Goal: Task Accomplishment & Management: Use online tool/utility

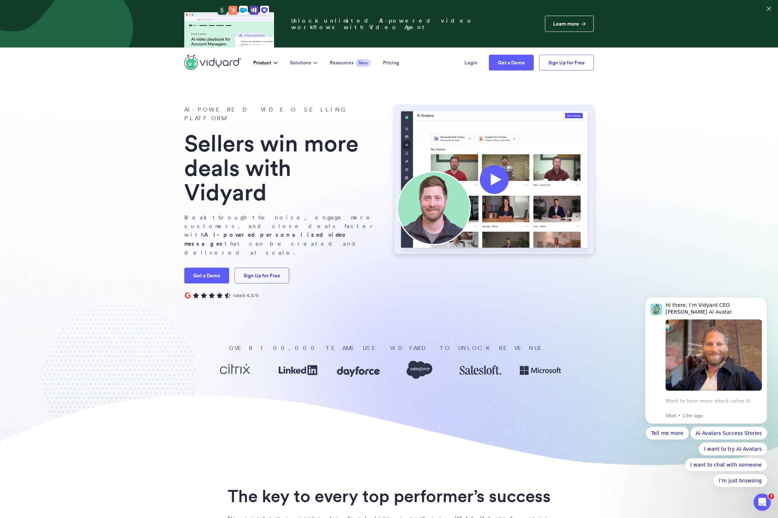
click at [271, 62] on button "Product" at bounding box center [265, 62] width 37 height 29
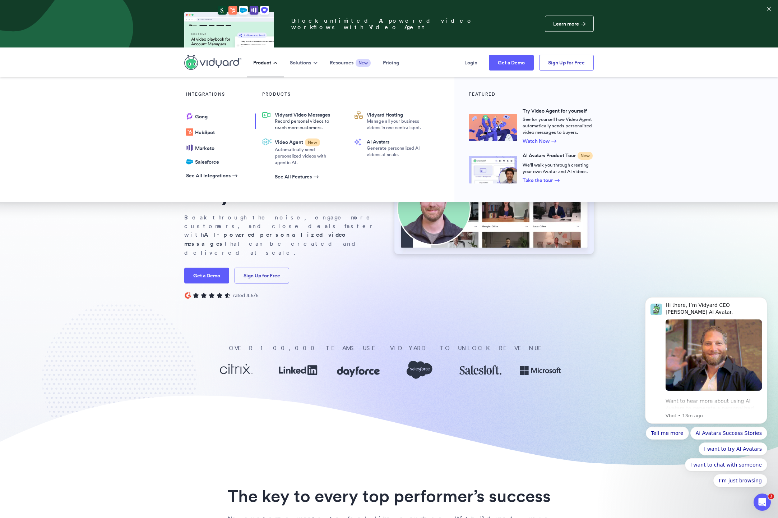
click at [288, 116] on span "Vidyard Video Messages" at bounding box center [305, 114] width 61 height 6
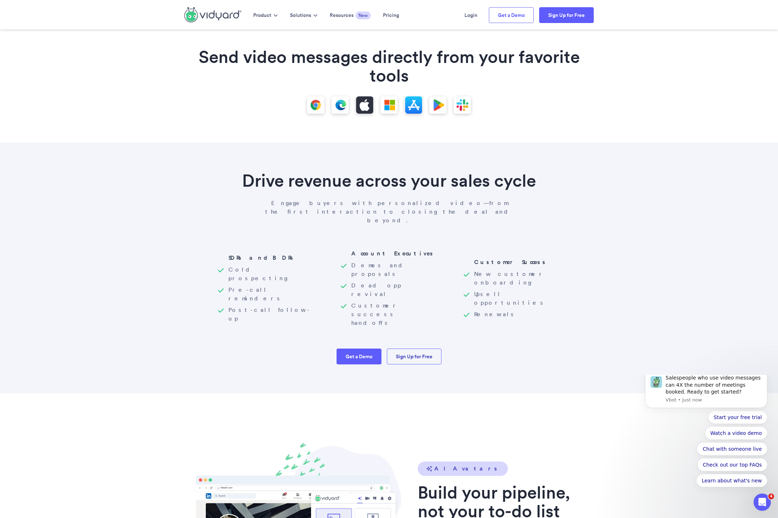
scroll to position [933, 0]
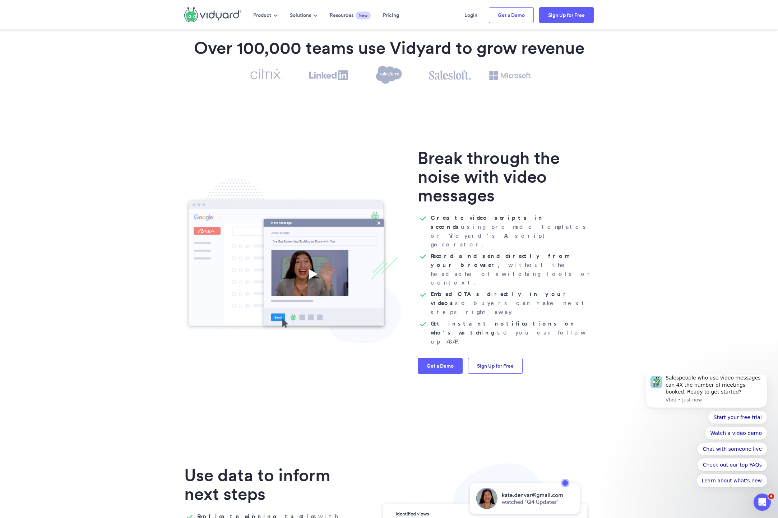
scroll to position [0, 0]
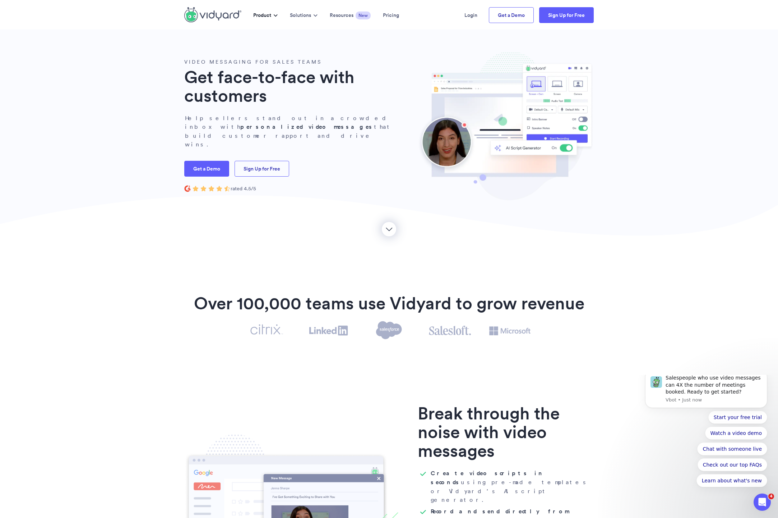
click at [270, 15] on button "Product" at bounding box center [265, 14] width 37 height 29
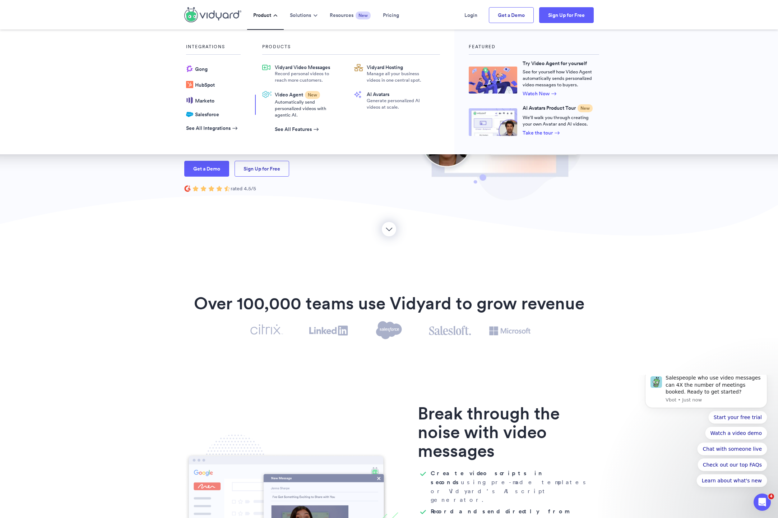
click at [302, 101] on span "Automatically send personalized videos with agentic AI." at bounding box center [305, 108] width 61 height 19
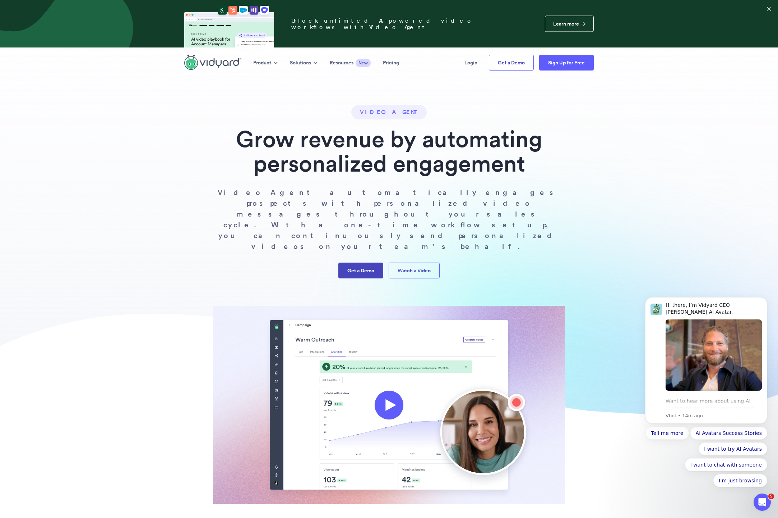
click at [358, 262] on link "Get a Demo" at bounding box center [361, 270] width 45 height 16
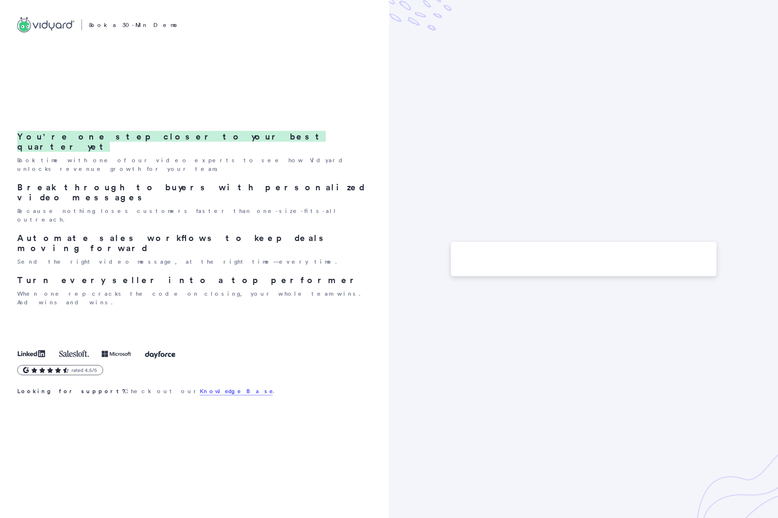
click at [439, 179] on div at bounding box center [583, 259] width 389 height 518
click at [69, 152] on span "You're one step closer to your best quarter yet" at bounding box center [171, 141] width 309 height 21
drag, startPoint x: 69, startPoint y: 197, endPoint x: 72, endPoint y: 201, distance: 4.9
click at [68, 198] on h2 "Break through to buyers with personalized video messages" at bounding box center [193, 192] width 353 height 20
click at [110, 233] on h2 "Automate sales workflows to keep deals moving forward" at bounding box center [193, 243] width 353 height 20
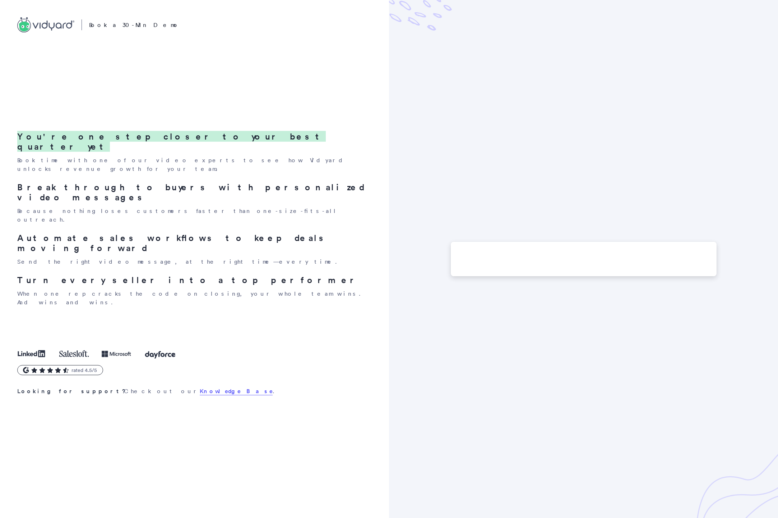
drag, startPoint x: 106, startPoint y: 259, endPoint x: 105, endPoint y: 180, distance: 79.1
click at [106, 275] on h2 "Turn every seller into a top performer" at bounding box center [193, 280] width 353 height 10
click at [110, 105] on div ".vidyard-horizontal-full .st0{fill:#475066;}.vidyard-horizontal-full .st1{fill:…" at bounding box center [194, 259] width 389 height 518
click at [108, 25] on p "Book a 30-Min Demo" at bounding box center [134, 24] width 91 height 9
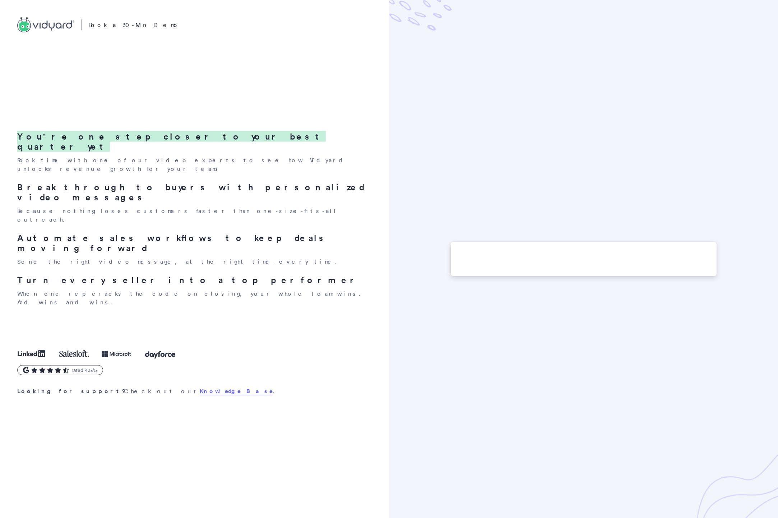
click at [521, 258] on div at bounding box center [584, 259] width 266 height 35
click at [552, 56] on div at bounding box center [583, 259] width 389 height 518
click at [200, 387] on link "Knowledge Base" at bounding box center [236, 391] width 73 height 8
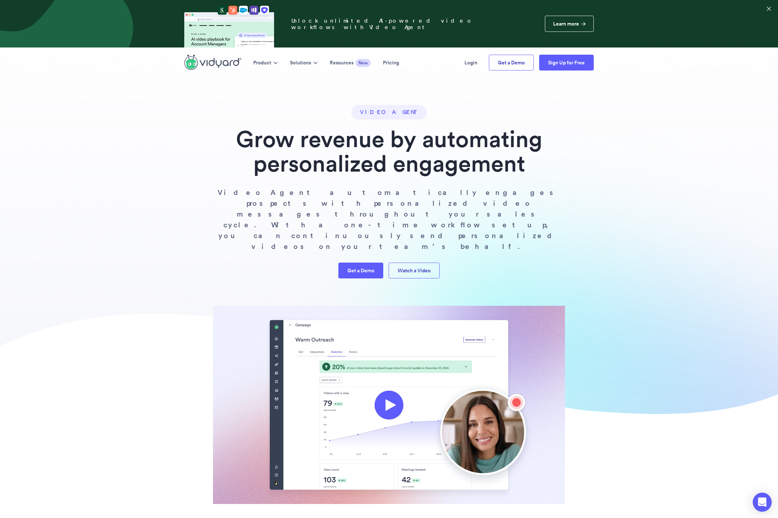
click at [764, 504] on icon "Open Intercom Messenger" at bounding box center [762, 501] width 8 height 9
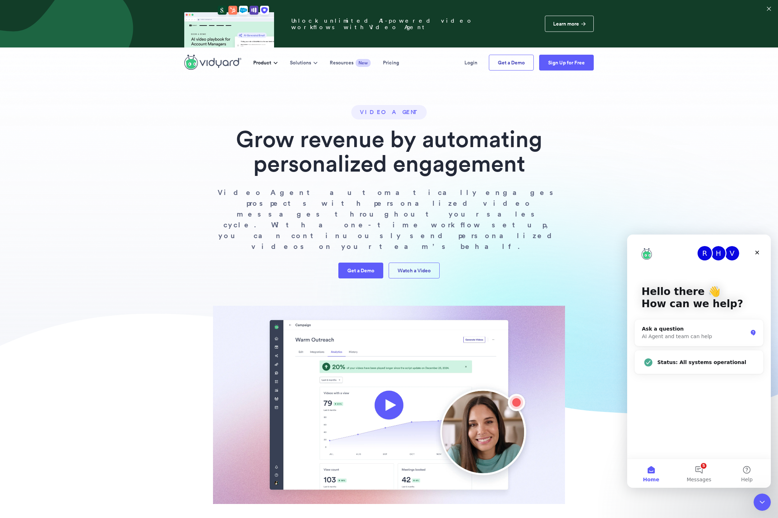
click at [269, 65] on button "Product" at bounding box center [265, 62] width 37 height 29
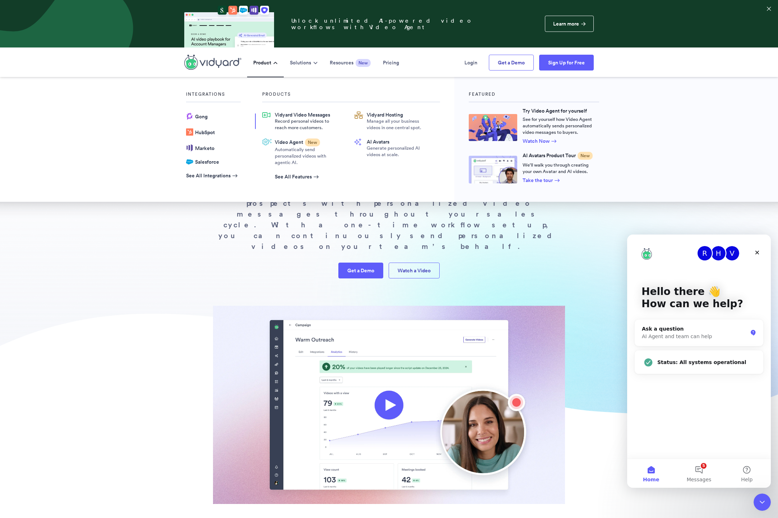
click at [298, 121] on span "Record personal videos to reach more customers." at bounding box center [305, 124] width 61 height 13
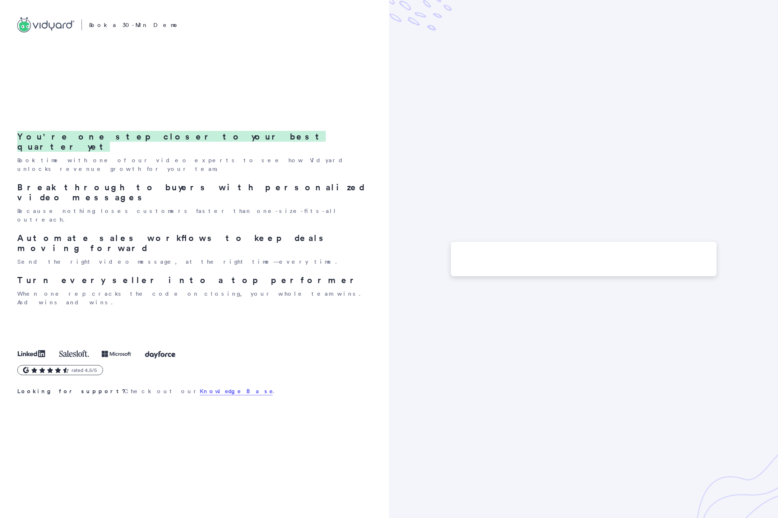
click at [167, 173] on p "Book time with one of our video experts to see how Vidyard unlocks revenue grow…" at bounding box center [193, 164] width 353 height 17
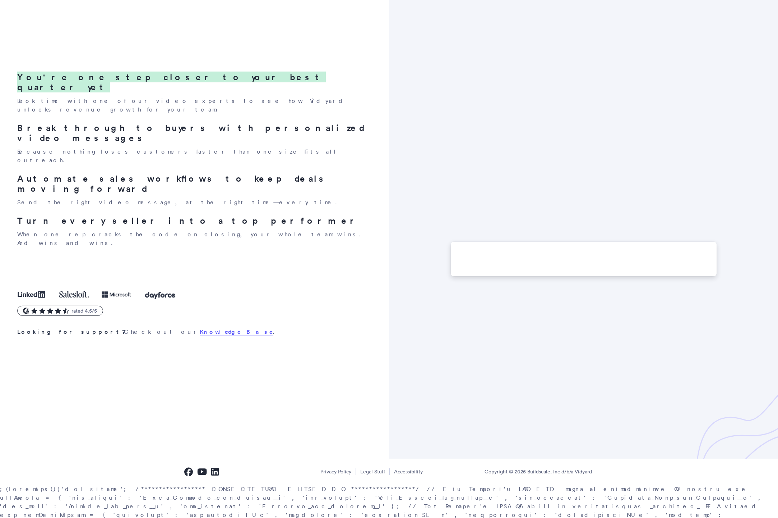
click at [189, 189] on div "You're one step closer to your best quarter yet Book time with one of our video…" at bounding box center [193, 159] width 353 height 175
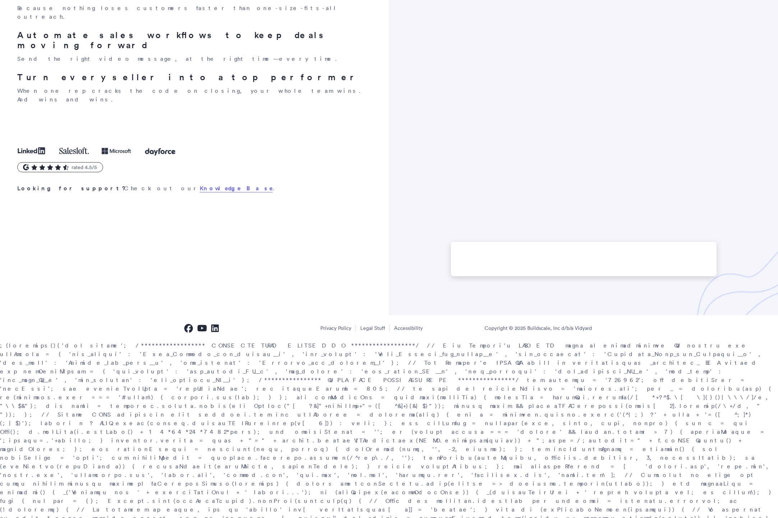
click at [251, 290] on div ".vidyard-horizontal-full .st0{fill:#475066;}.vidyard-horizontal-full .st1{fill:…" at bounding box center [194, 56] width 389 height 518
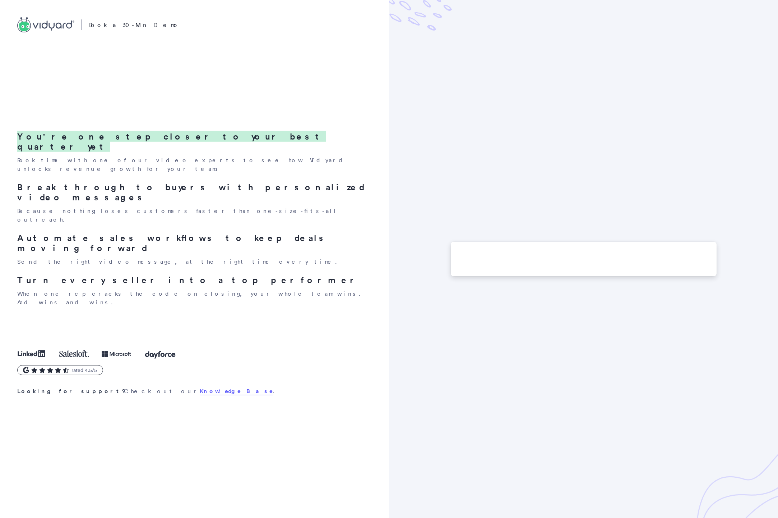
click at [104, 26] on p "Book a 30-Min Demo" at bounding box center [134, 24] width 91 height 9
click at [52, 28] on icon "Vidyard Homepage" at bounding box center [52, 27] width 6 height 8
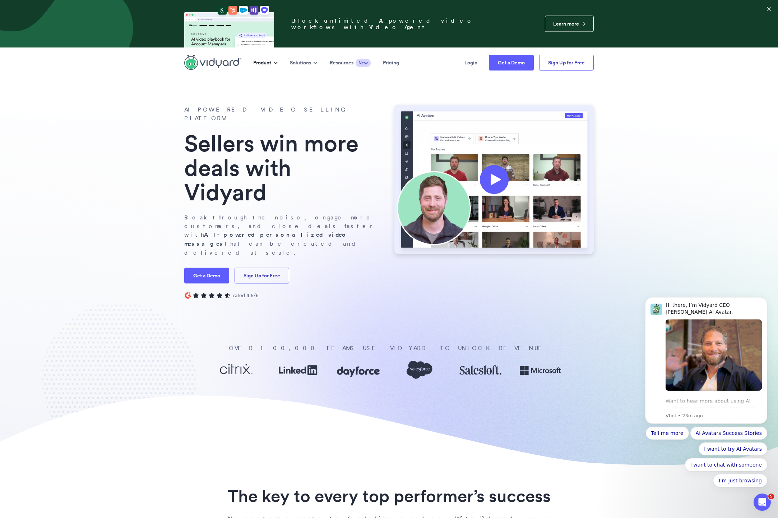
click at [271, 64] on button "Product" at bounding box center [265, 62] width 37 height 29
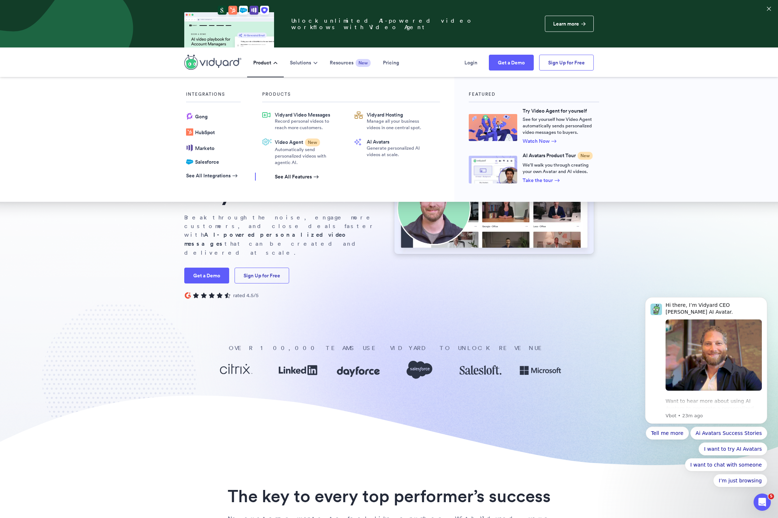
click at [316, 176] on icon "Main Site" at bounding box center [316, 176] width 5 height 5
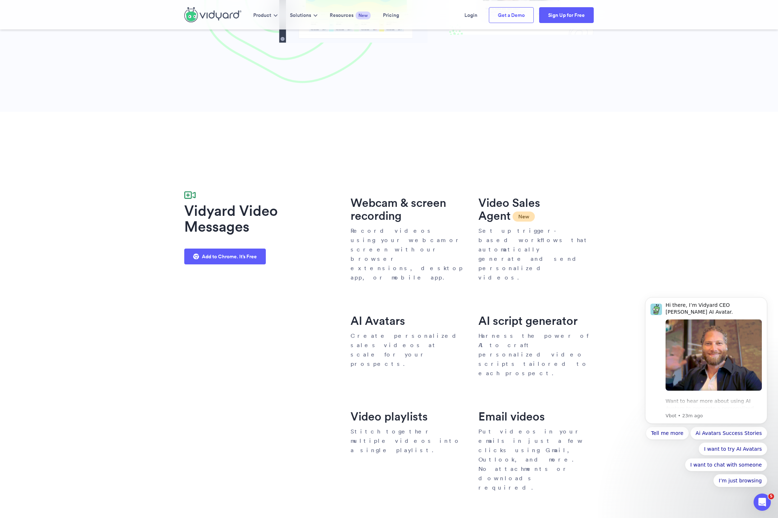
scroll to position [348, 0]
click at [513, 314] on div "AI script generator" at bounding box center [535, 320] width 113 height 13
click at [500, 409] on div "Email videos" at bounding box center [535, 415] width 113 height 13
click at [400, 409] on div "Video playlists" at bounding box center [407, 415] width 113 height 13
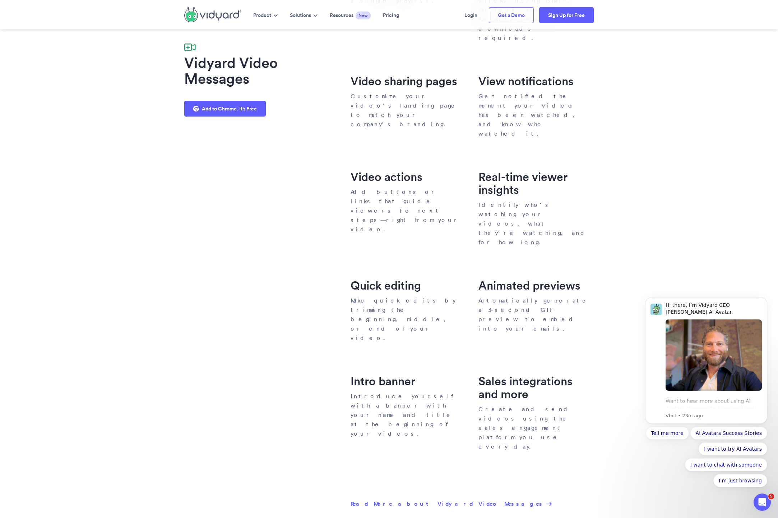
scroll to position [872, 0]
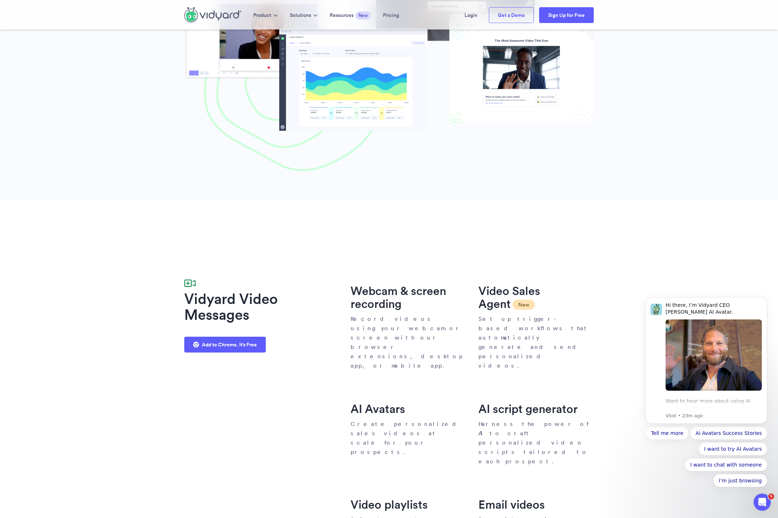
scroll to position [0, 0]
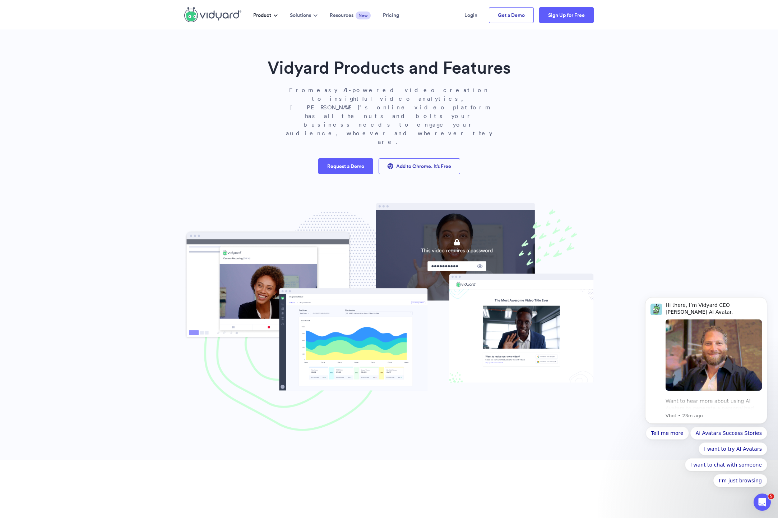
click at [277, 15] on icon "Main Site" at bounding box center [276, 15] width 4 height 5
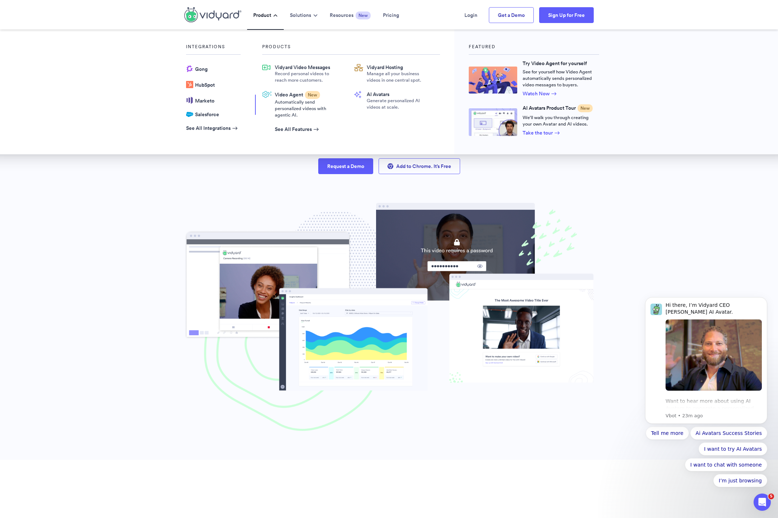
click at [285, 102] on span "Automatically send personalized videos with agentic AI." at bounding box center [305, 108] width 61 height 19
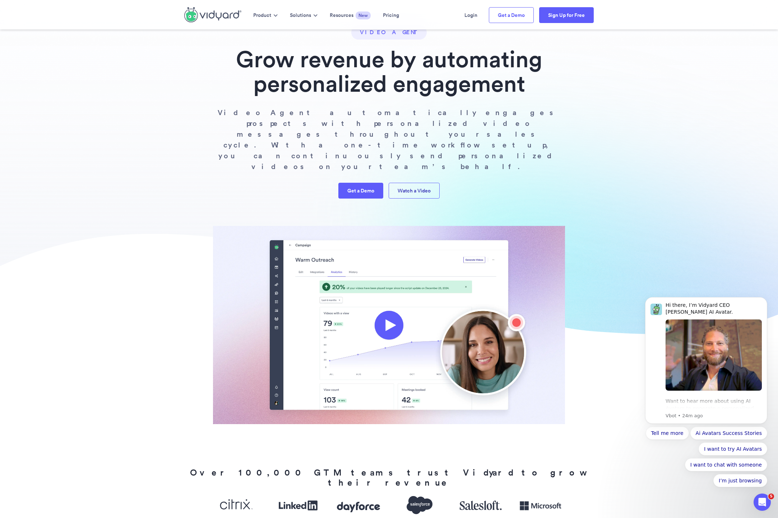
scroll to position [32, 0]
click at [348, 183] on link "Get a Demo" at bounding box center [361, 191] width 45 height 16
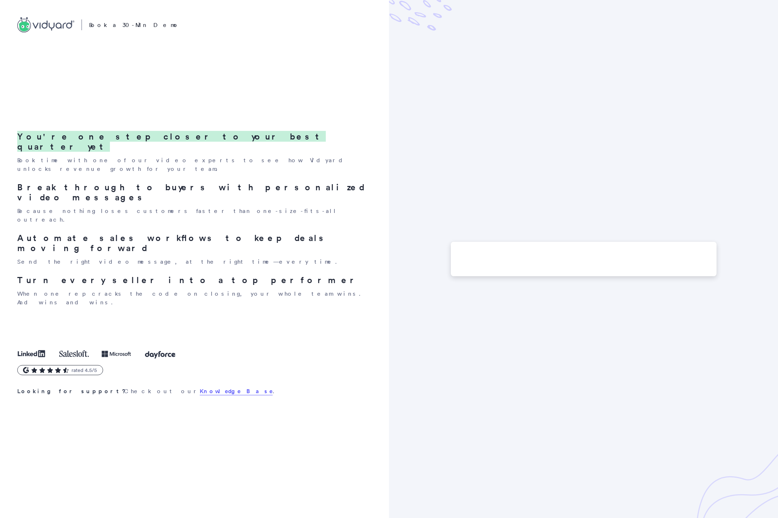
click at [59, 152] on span "You're one step closer to your best quarter yet" at bounding box center [171, 141] width 309 height 21
click at [469, 250] on div at bounding box center [584, 259] width 266 height 35
click at [118, 23] on p "Book a 30-Min Demo" at bounding box center [134, 24] width 91 height 9
click at [116, 24] on p "Book a 30-Min Demo" at bounding box center [134, 24] width 91 height 9
drag, startPoint x: 148, startPoint y: 197, endPoint x: 150, endPoint y: 201, distance: 4.5
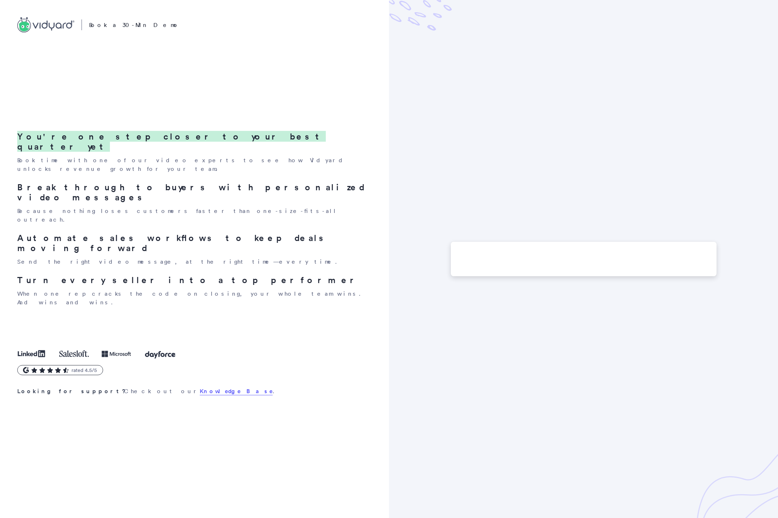
click at [148, 197] on h2 "Break through to buyers with personalized video messages" at bounding box center [193, 192] width 353 height 20
click at [95, 233] on h2 "Automate sales workflows to keep deals moving forward" at bounding box center [193, 243] width 353 height 20
click at [135, 275] on h2 "Turn every seller into a top performer" at bounding box center [193, 280] width 353 height 10
click at [720, 502] on div at bounding box center [583, 259] width 389 height 518
click at [98, 25] on p "Book a 30-Min Demo" at bounding box center [134, 24] width 91 height 9
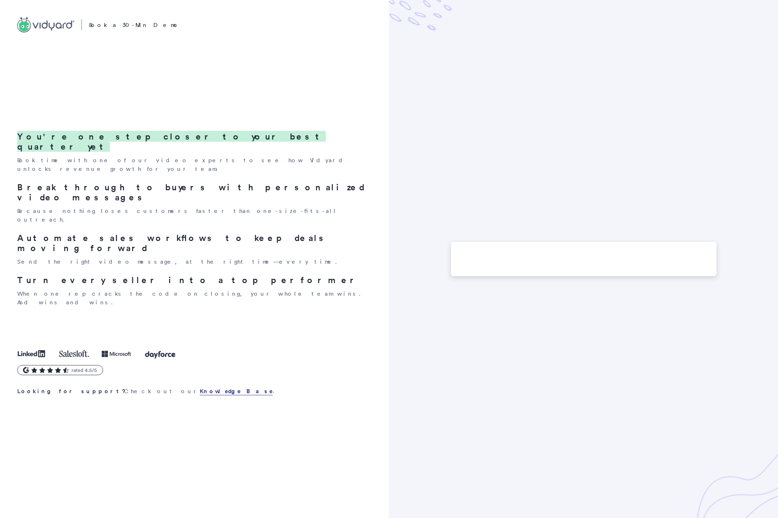
click at [200, 387] on link "Knowledge Base" at bounding box center [236, 391] width 73 height 8
click at [50, 29] on icon ".vidyard-horizontal-full .st0{fill:#475066;}.vidyard-horizontal-full .st1{fill:…" at bounding box center [45, 24] width 57 height 15
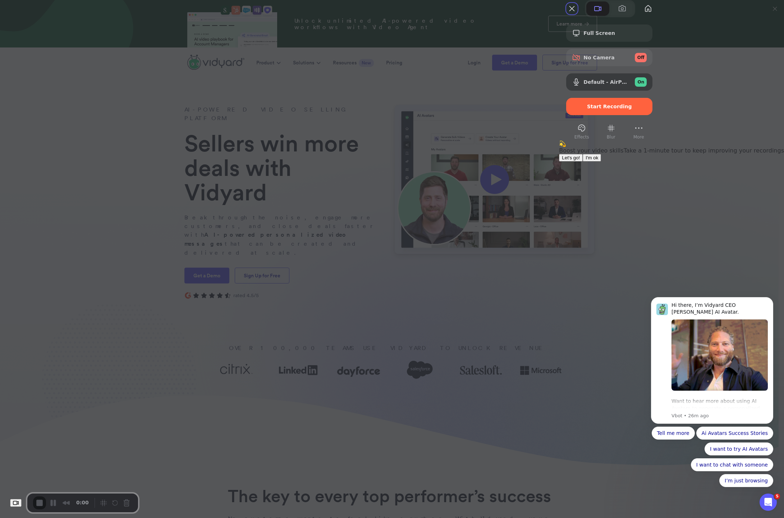
click at [598, 160] on span "I'm ok" at bounding box center [591, 157] width 13 height 5
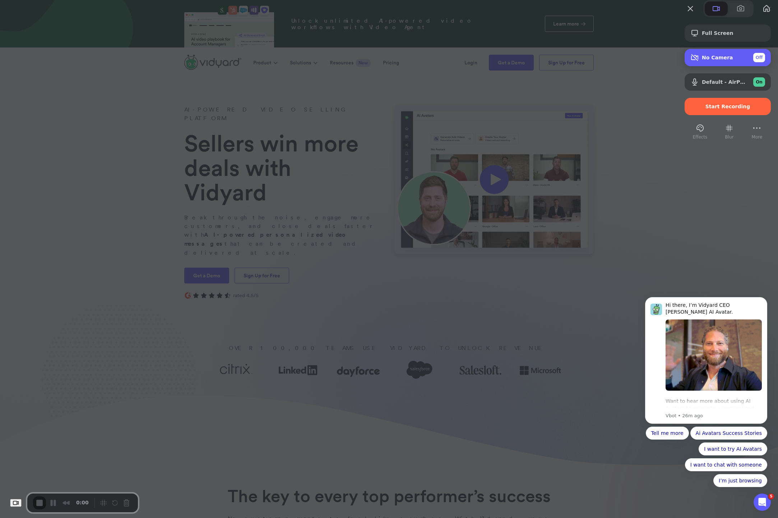
click at [723, 62] on div "No Camera Off" at bounding box center [733, 57] width 63 height 9
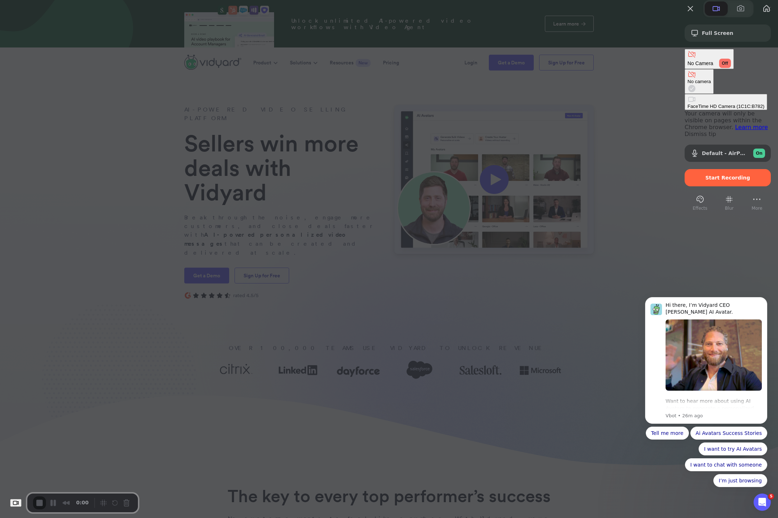
click at [688, 104] on div "FaceTime HD Camera (1C1C:B782)" at bounding box center [726, 106] width 77 height 5
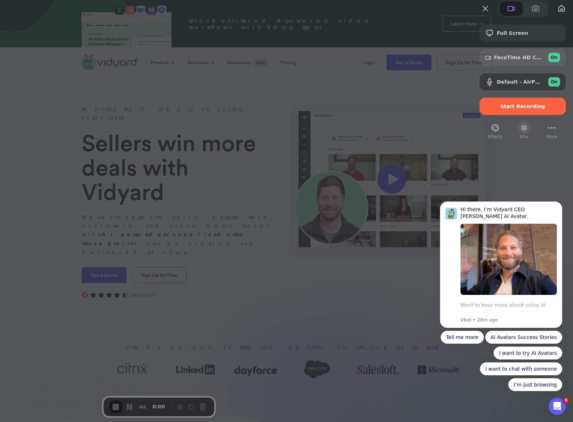
click at [518, 134] on button "Blur" at bounding box center [524, 128] width 12 height 12
click at [546, 134] on button "More" at bounding box center [552, 128] width 12 height 12
click at [518, 134] on button "Blur" at bounding box center [524, 128] width 12 height 12
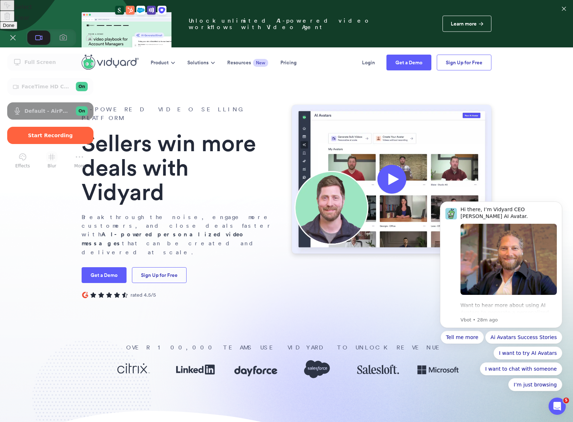
click at [516, 144] on div at bounding box center [286, 211] width 573 height 422
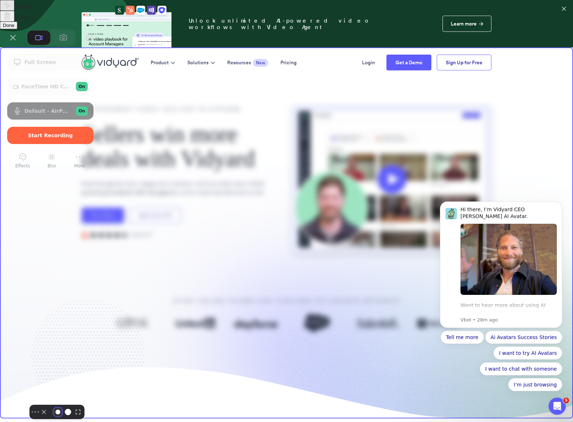
click at [54, 408] on button "Resize small" at bounding box center [58, 412] width 9 height 9
click at [62, 406] on button "Resize medium" at bounding box center [68, 412] width 12 height 12
click at [59, 407] on button "Resize small" at bounding box center [58, 411] width 9 height 9
click at [74, 407] on button "Resize large" at bounding box center [78, 411] width 9 height 9
click at [62, 408] on button "Resize small" at bounding box center [58, 411] width 9 height 9
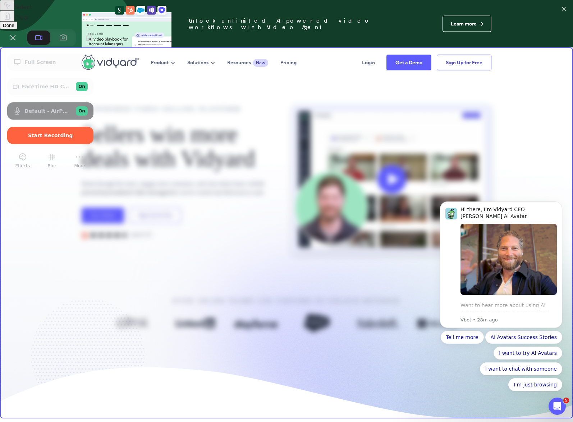
click at [14, 28] on span "Done" at bounding box center [9, 25] width 12 height 5
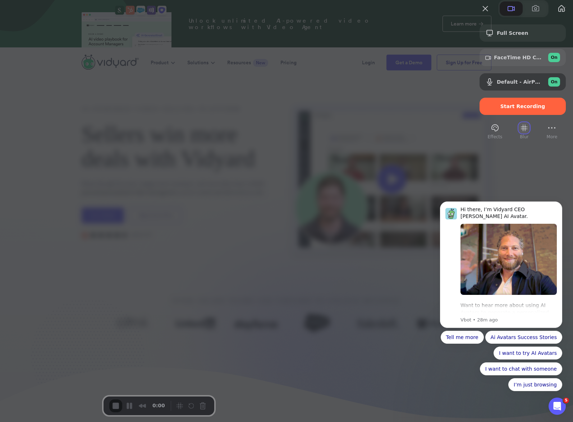
click at [518, 134] on button "Blur" at bounding box center [524, 128] width 12 height 12
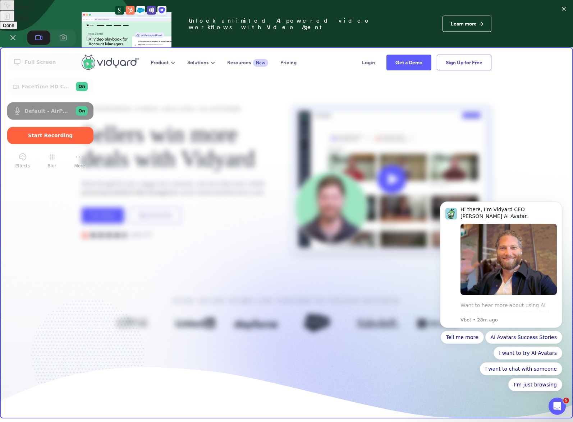
click at [14, 22] on button "Select to clear all blurs" at bounding box center [7, 16] width 14 height 11
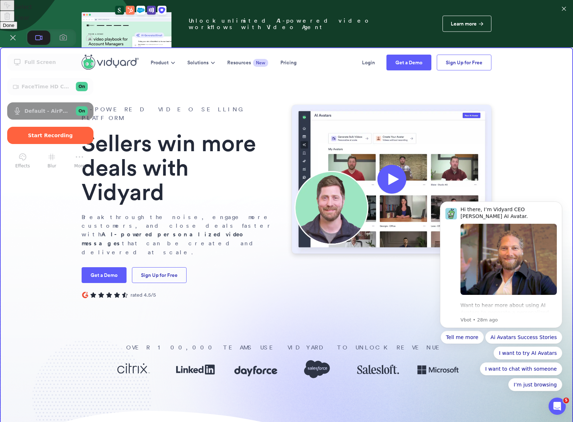
click at [14, 28] on span "Done" at bounding box center [9, 25] width 12 height 5
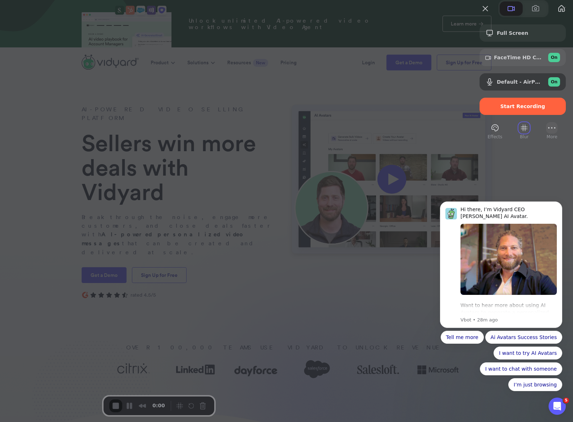
click at [546, 134] on button "More" at bounding box center [552, 128] width 12 height 12
click at [547, 140] on span "More" at bounding box center [552, 137] width 11 height 6
click at [546, 134] on button "More" at bounding box center [552, 128] width 12 height 12
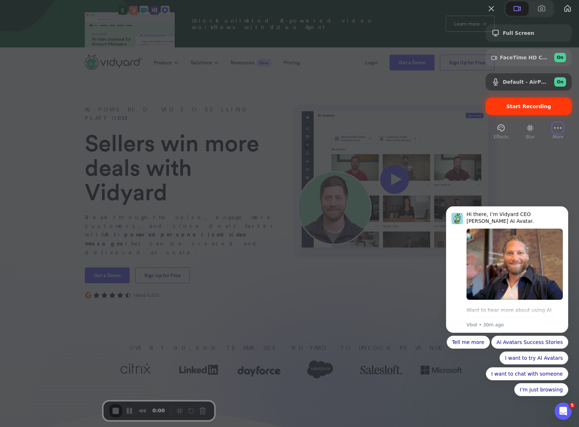
click at [513, 109] on span "Start Recording" at bounding box center [528, 107] width 45 height 6
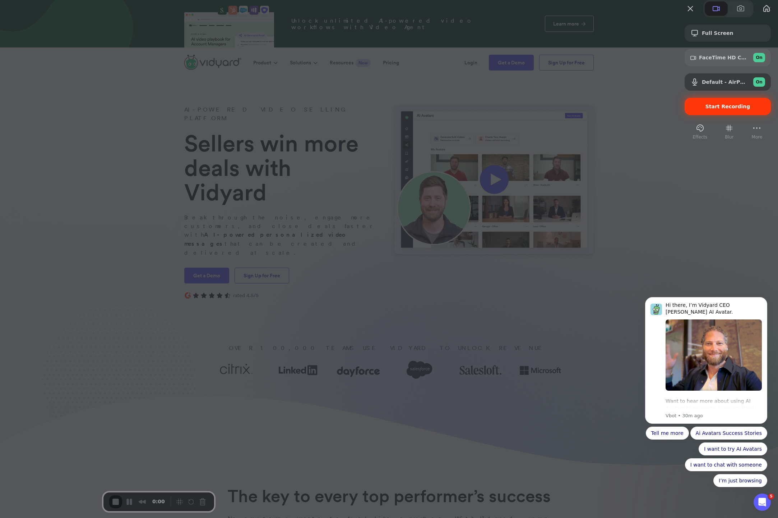
click at [708, 115] on div "Start Recording" at bounding box center [728, 106] width 86 height 17
click at [717, 115] on div "Start Recording" at bounding box center [728, 106] width 86 height 17
click at [700, 115] on div "Start Recording" at bounding box center [728, 106] width 86 height 17
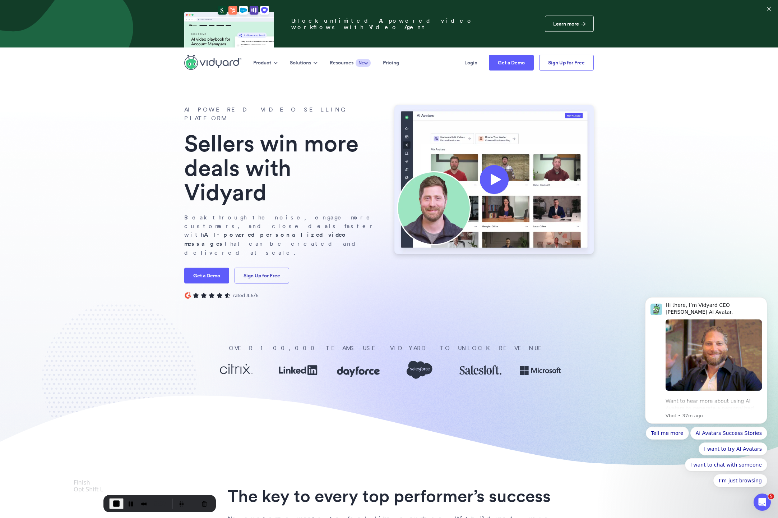
click at [109, 505] on button "End Recording" at bounding box center [116, 503] width 14 height 11
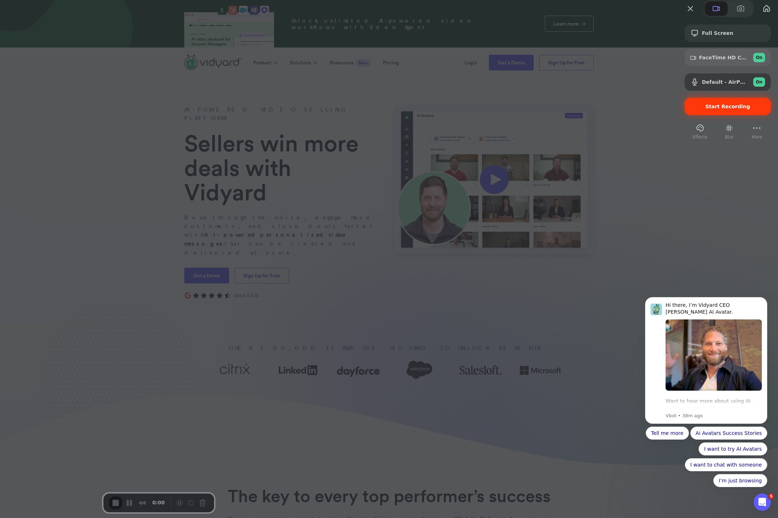
click at [699, 115] on div "Start Recording" at bounding box center [728, 106] width 86 height 17
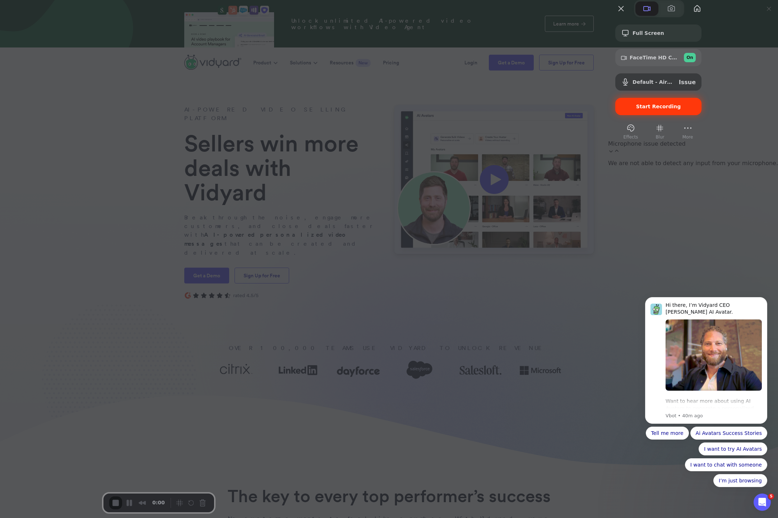
click at [681, 109] on span "Start Recording" at bounding box center [659, 107] width 45 height 6
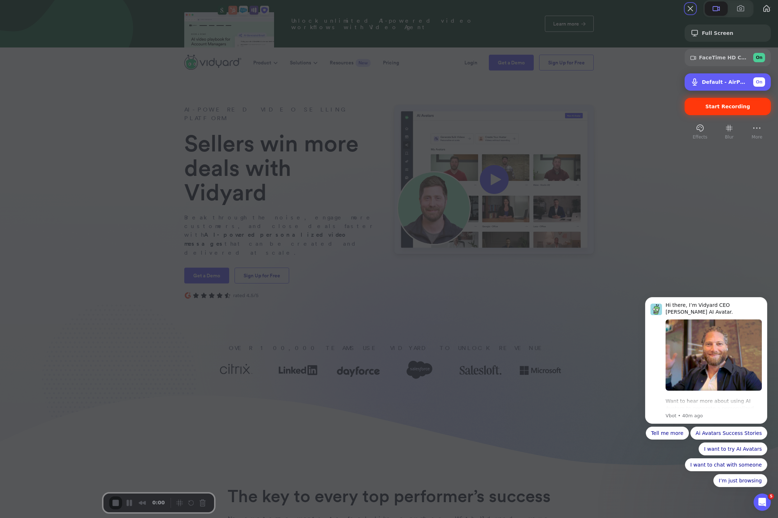
click at [716, 85] on span "Default - AirPods" at bounding box center [725, 82] width 46 height 6
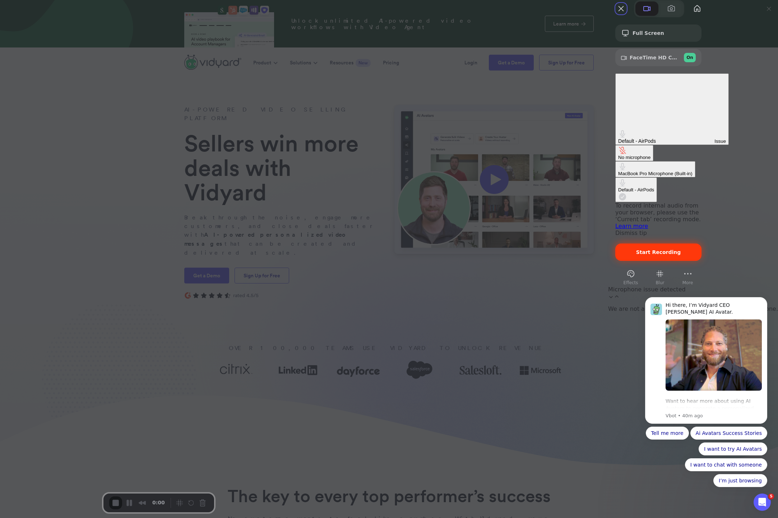
click at [619, 171] on div "MacBook Pro Microphone (Built-in)" at bounding box center [656, 173] width 74 height 5
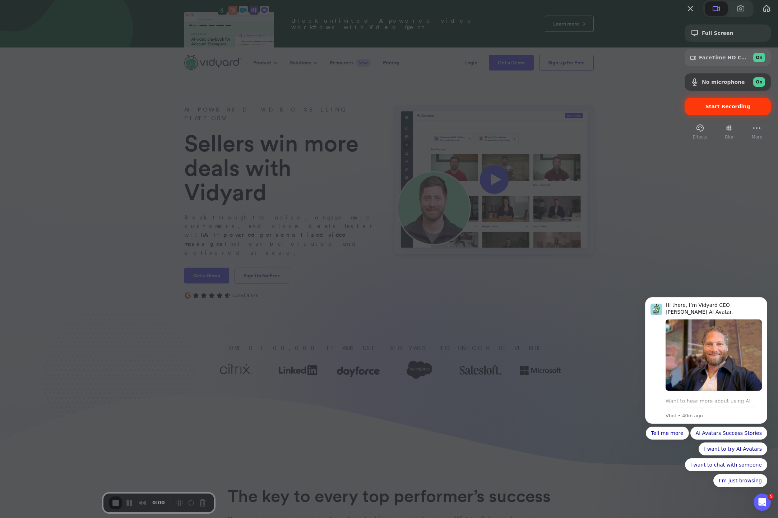
click at [707, 109] on span "Start Recording" at bounding box center [728, 107] width 45 height 6
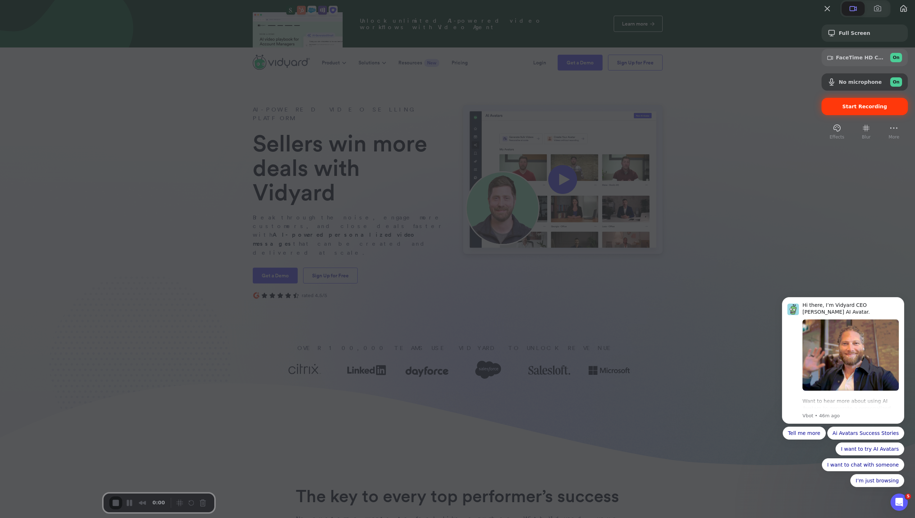
click at [778, 109] on span "Start Recording" at bounding box center [864, 107] width 75 height 6
